Goal: Task Accomplishment & Management: Manage account settings

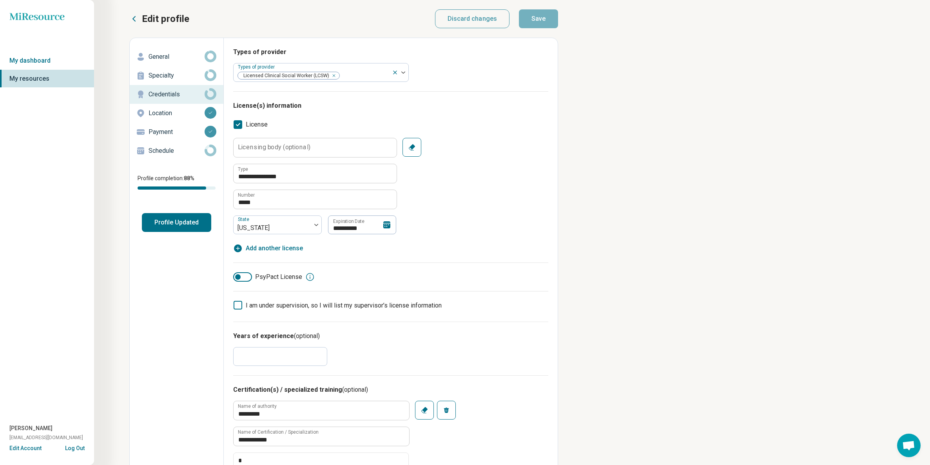
click at [387, 224] on icon at bounding box center [386, 224] width 7 height 7
click at [387, 258] on div "[DATE]" at bounding box center [354, 255] width 123 height 8
click at [386, 255] on div "[DATE]" at bounding box center [354, 255] width 123 height 8
click at [390, 255] on span "Choose Date" at bounding box center [390, 254] width 4 height 4
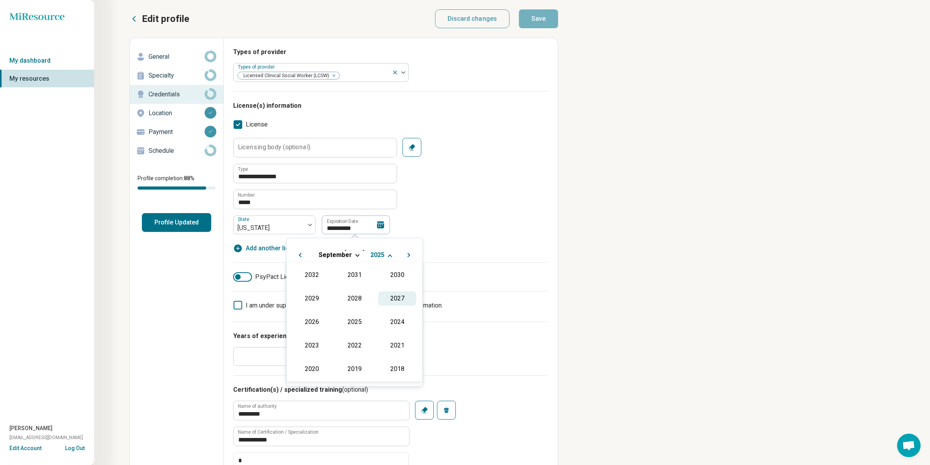
click at [396, 298] on div "2027" at bounding box center [397, 299] width 38 height 14
click at [373, 368] on div "30" at bounding box center [371, 369] width 17 height 17
type textarea "*"
type input "**********"
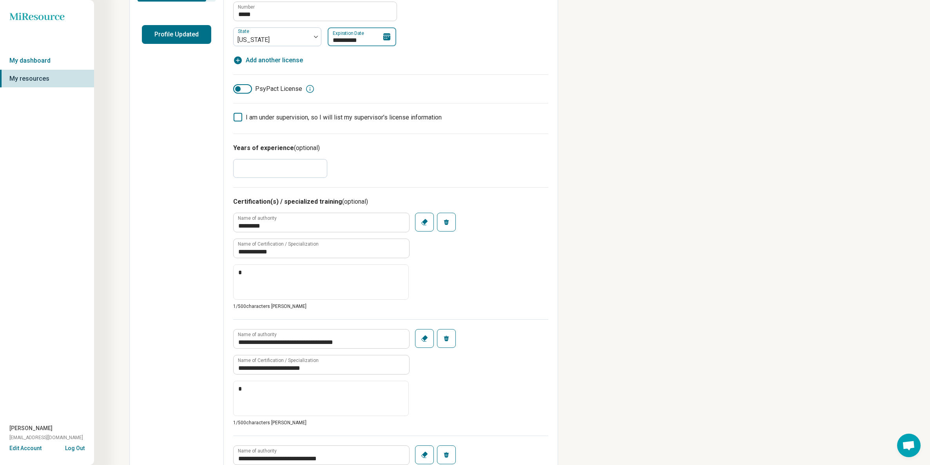
scroll to position [0, 0]
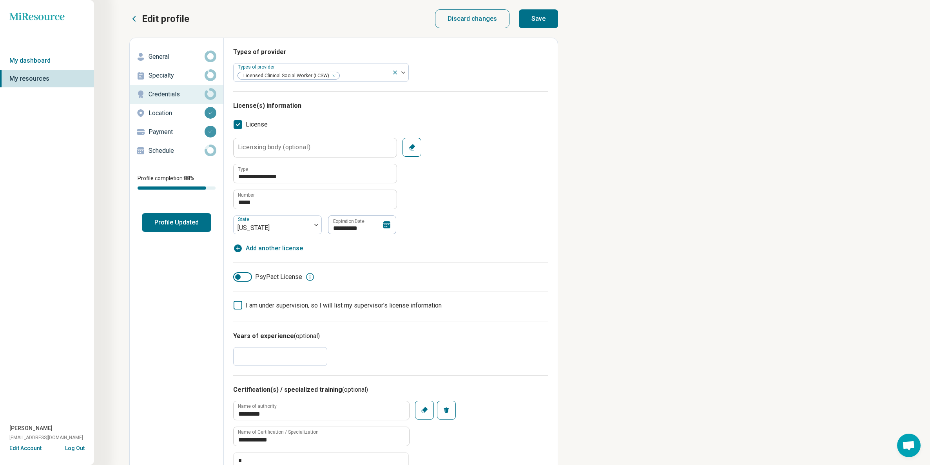
click at [552, 20] on button "Save" at bounding box center [538, 18] width 39 height 19
type textarea "*"
